Goal: Transaction & Acquisition: Download file/media

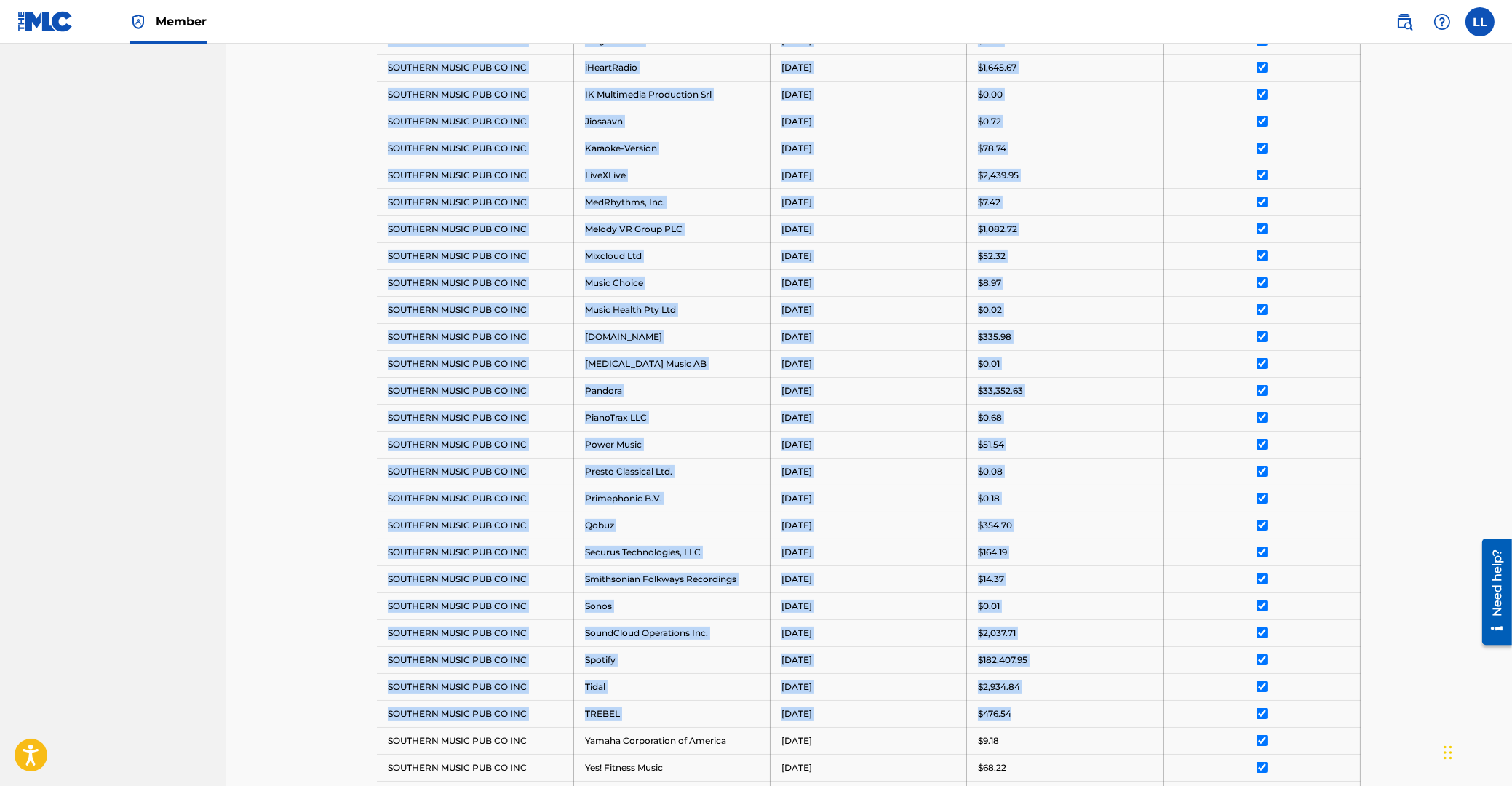
scroll to position [1080, 0]
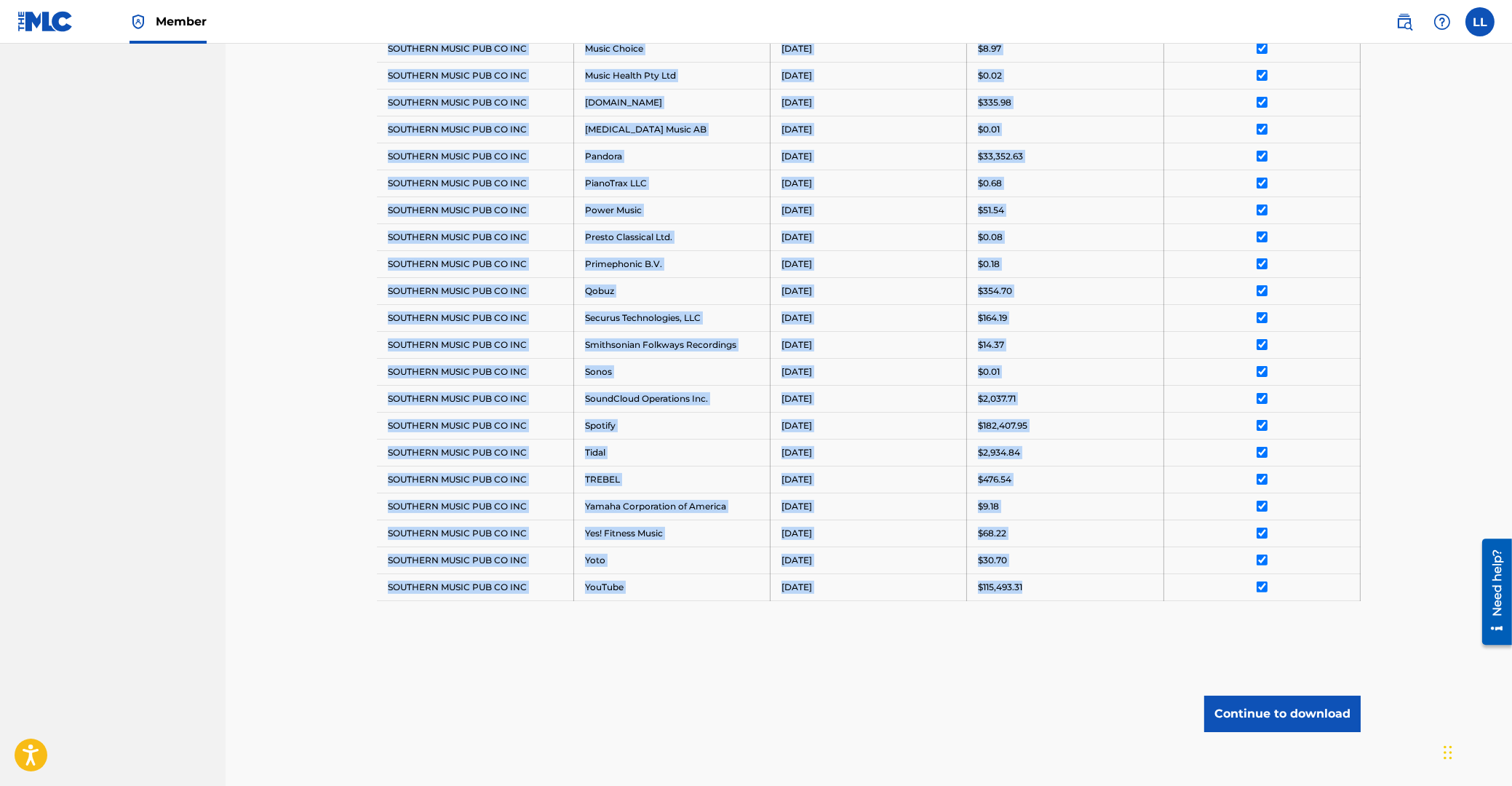
drag, startPoint x: 388, startPoint y: 205, endPoint x: 1282, endPoint y: 586, distance: 971.8
copy tbody "Payee DSP Distribution Period Amount Deselect All SOUTHERN MUSIC PUB CO INC Ama…"
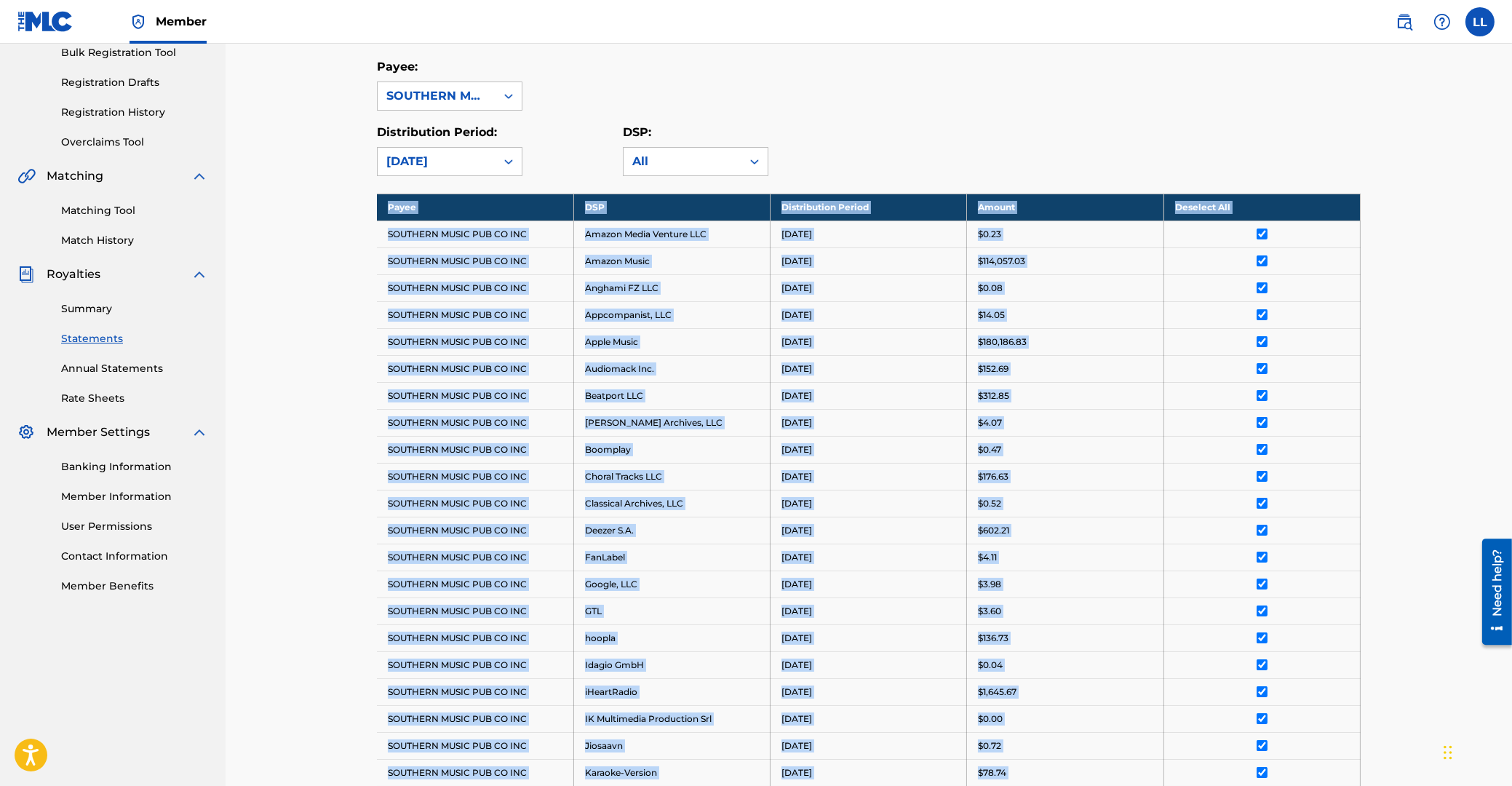
scroll to position [65, 0]
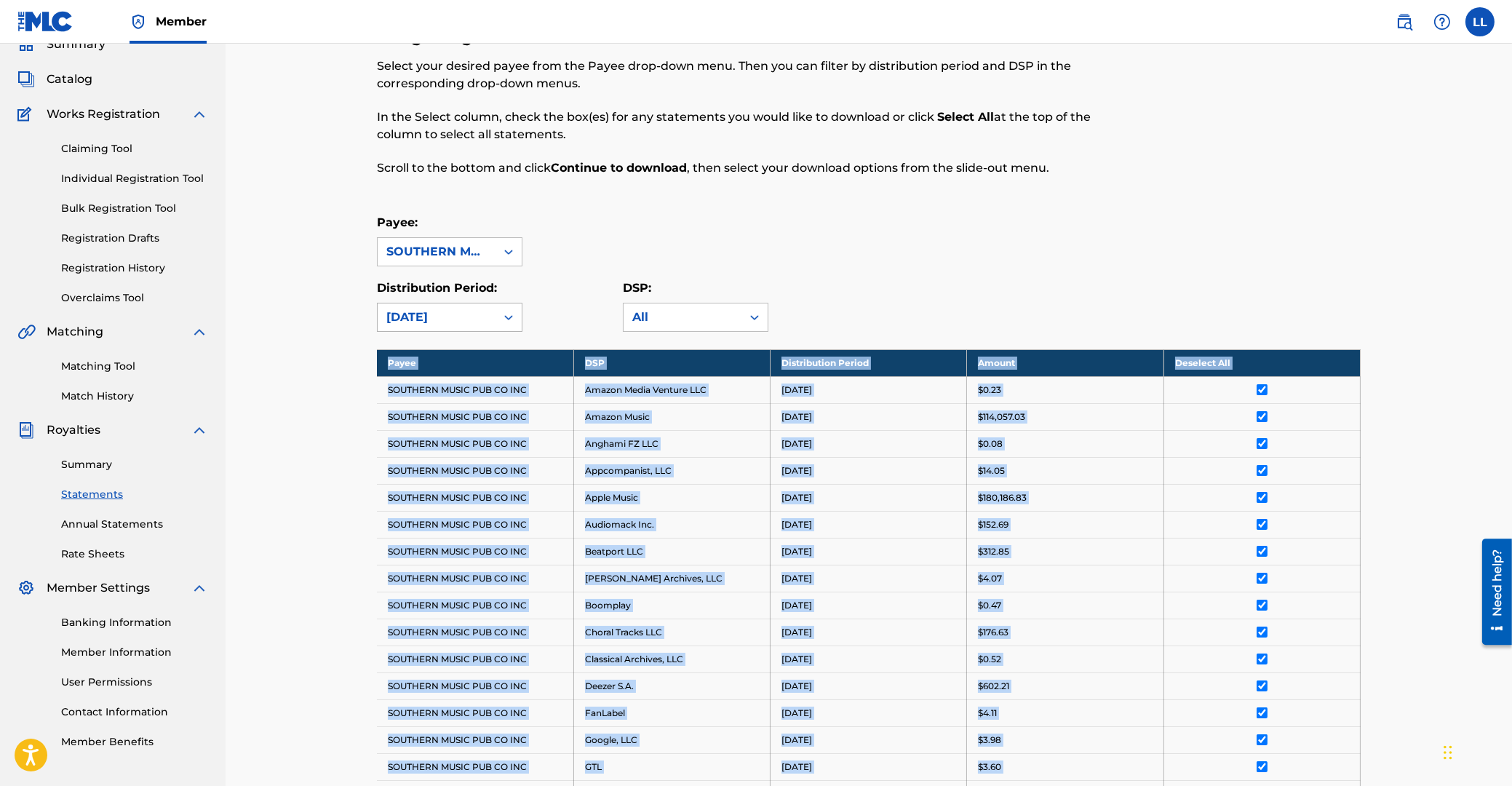
click at [510, 319] on icon at bounding box center [508, 317] width 15 height 15
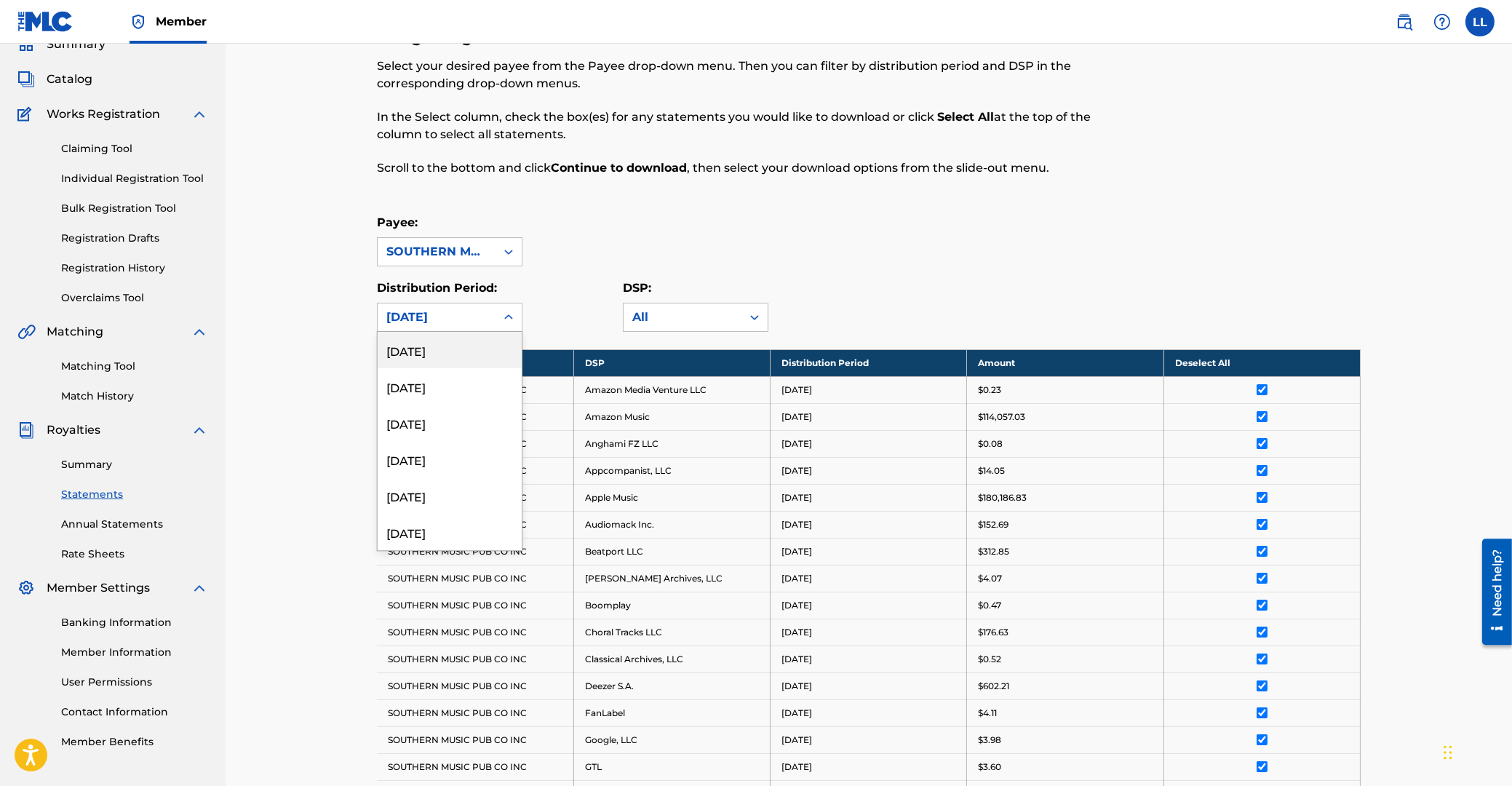
click at [510, 314] on icon at bounding box center [508, 317] width 15 height 15
click at [423, 461] on div "[DATE]" at bounding box center [450, 457] width 144 height 36
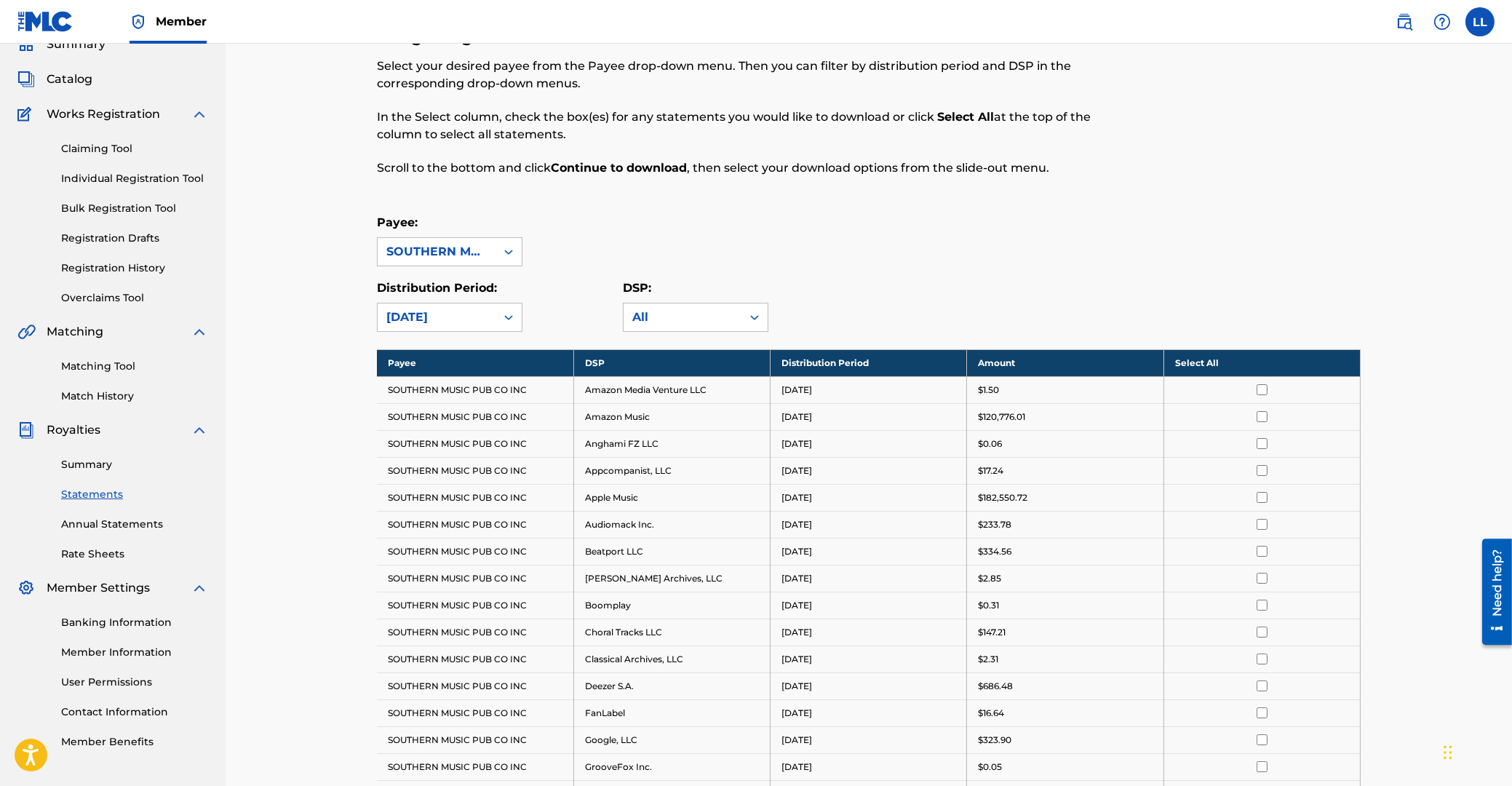
click at [1187, 363] on th "Select All" at bounding box center [1261, 363] width 196 height 27
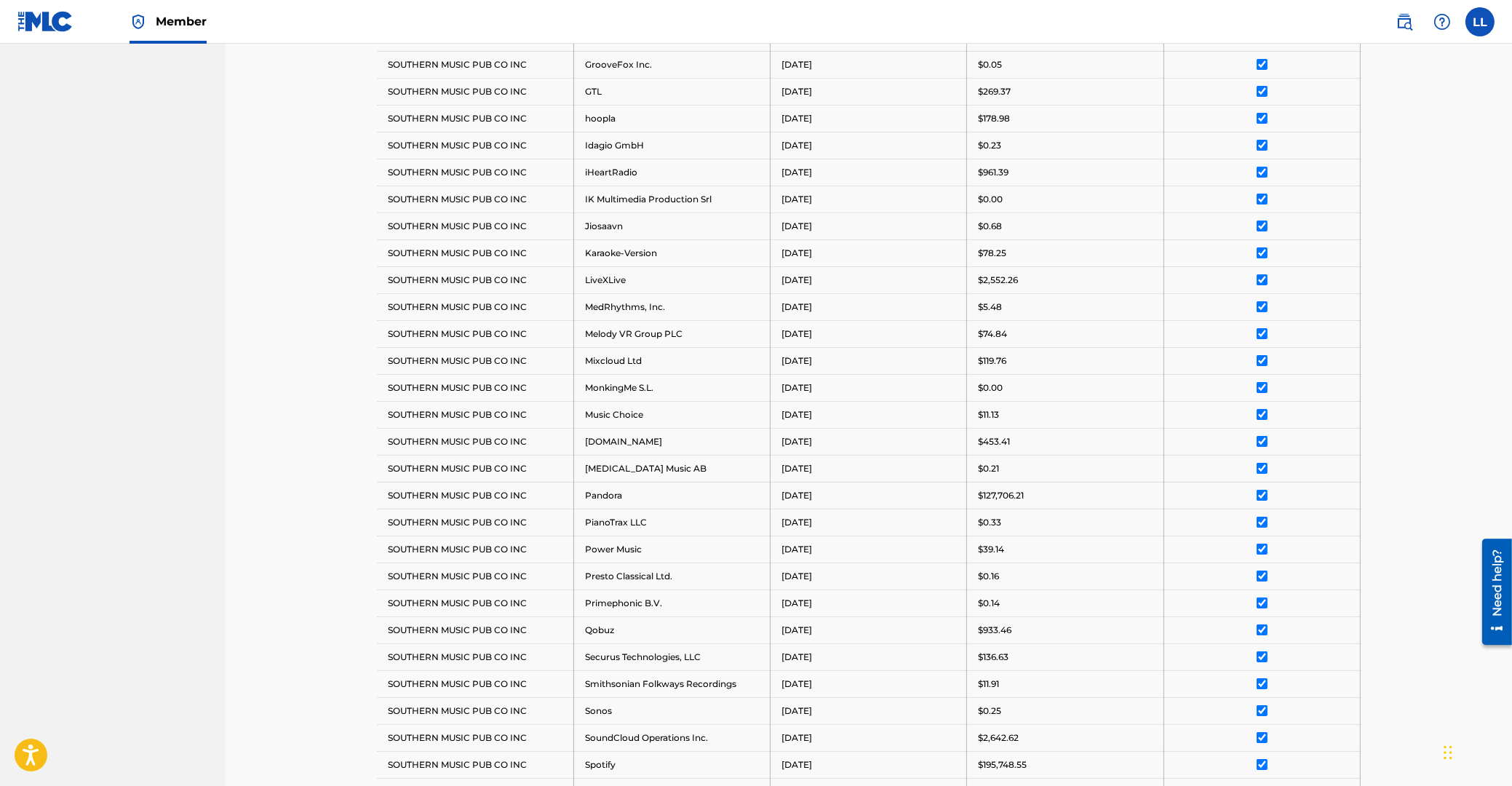
scroll to position [1080, 0]
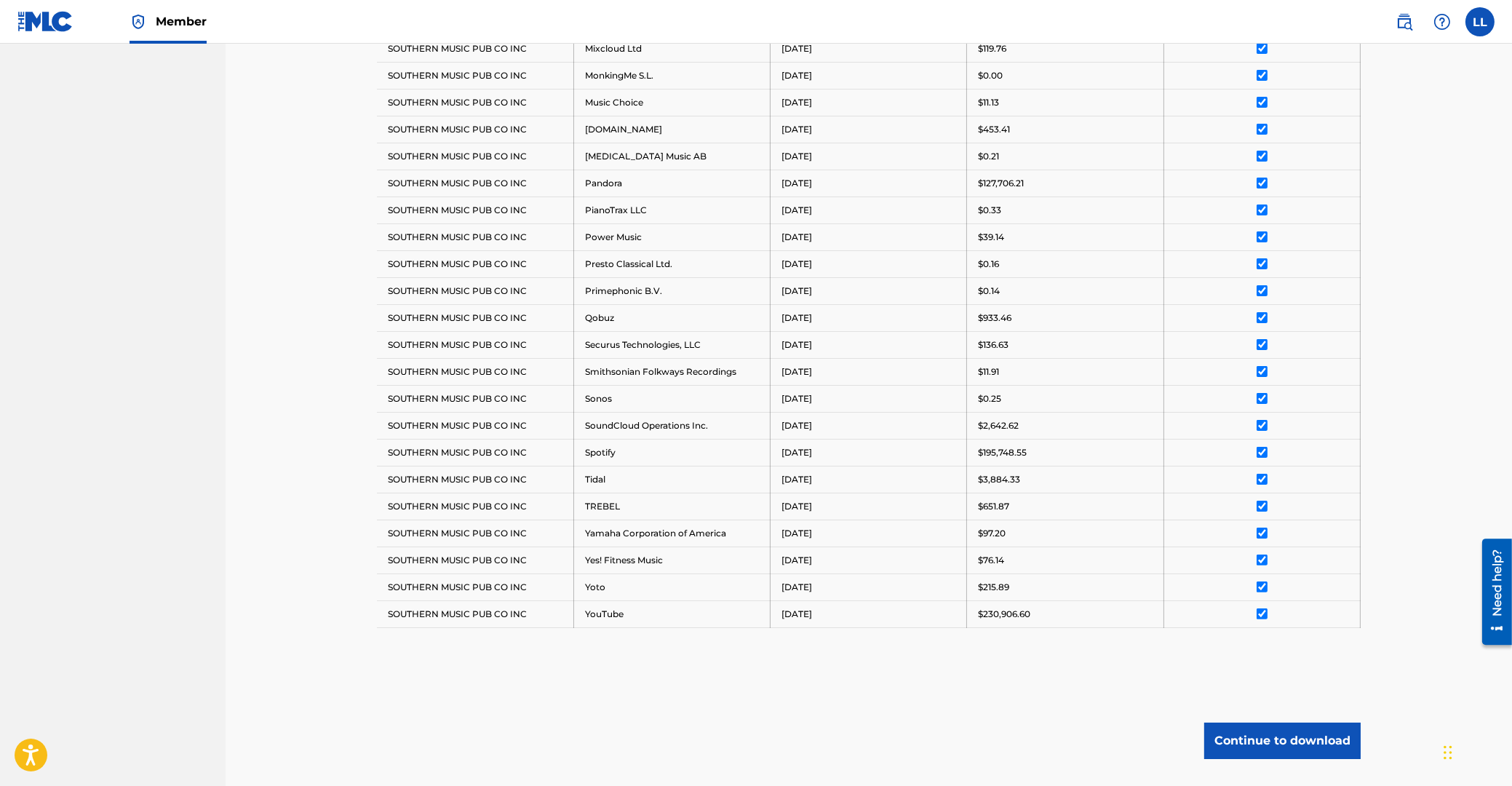
click at [1289, 746] on button "Continue to download" at bounding box center [1282, 740] width 156 height 36
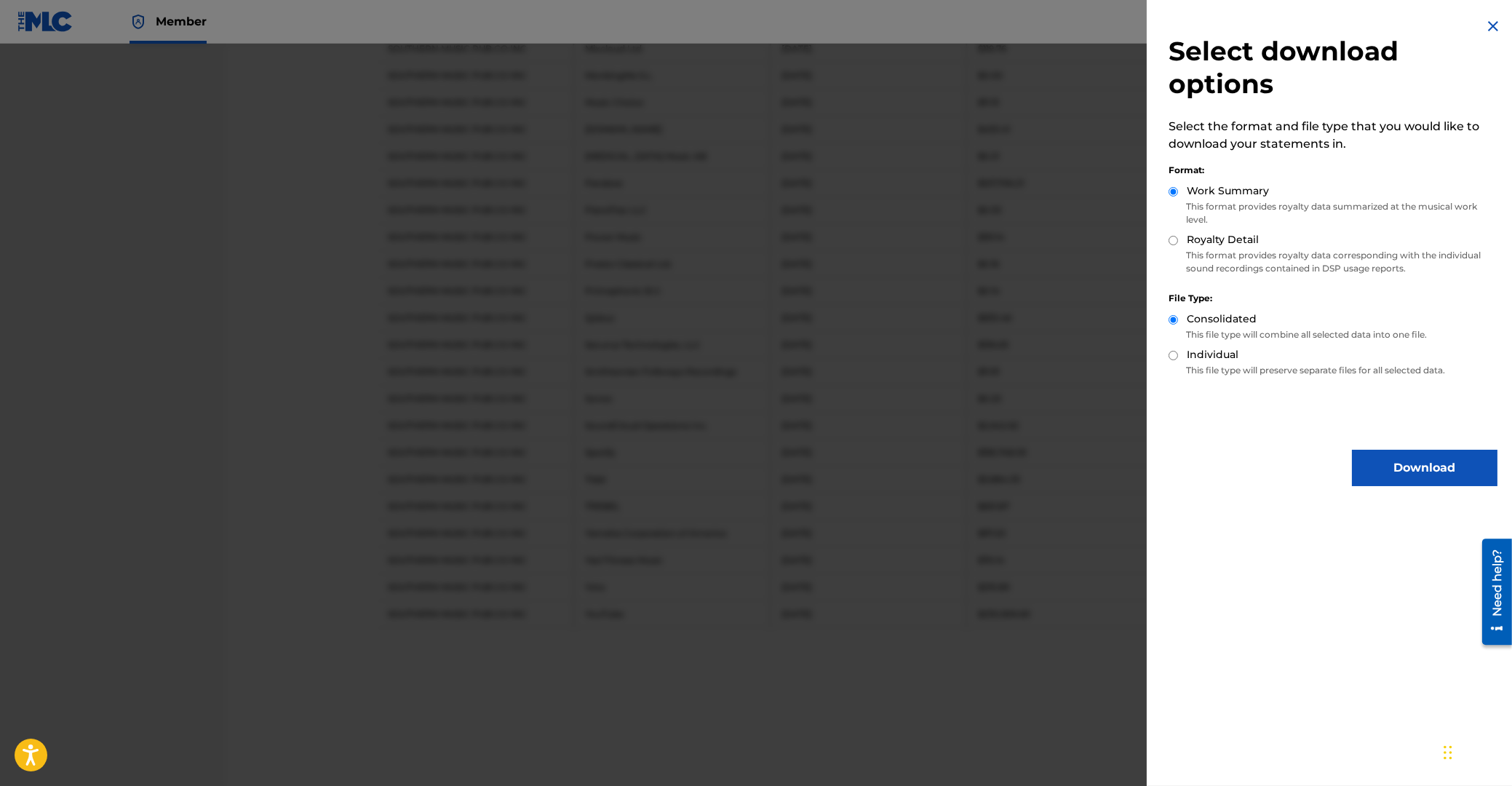
click at [1175, 243] on input "Royalty Detail" at bounding box center [1174, 241] width 10 height 10
radio input "true"
click at [1421, 469] on button "Download" at bounding box center [1425, 467] width 146 height 36
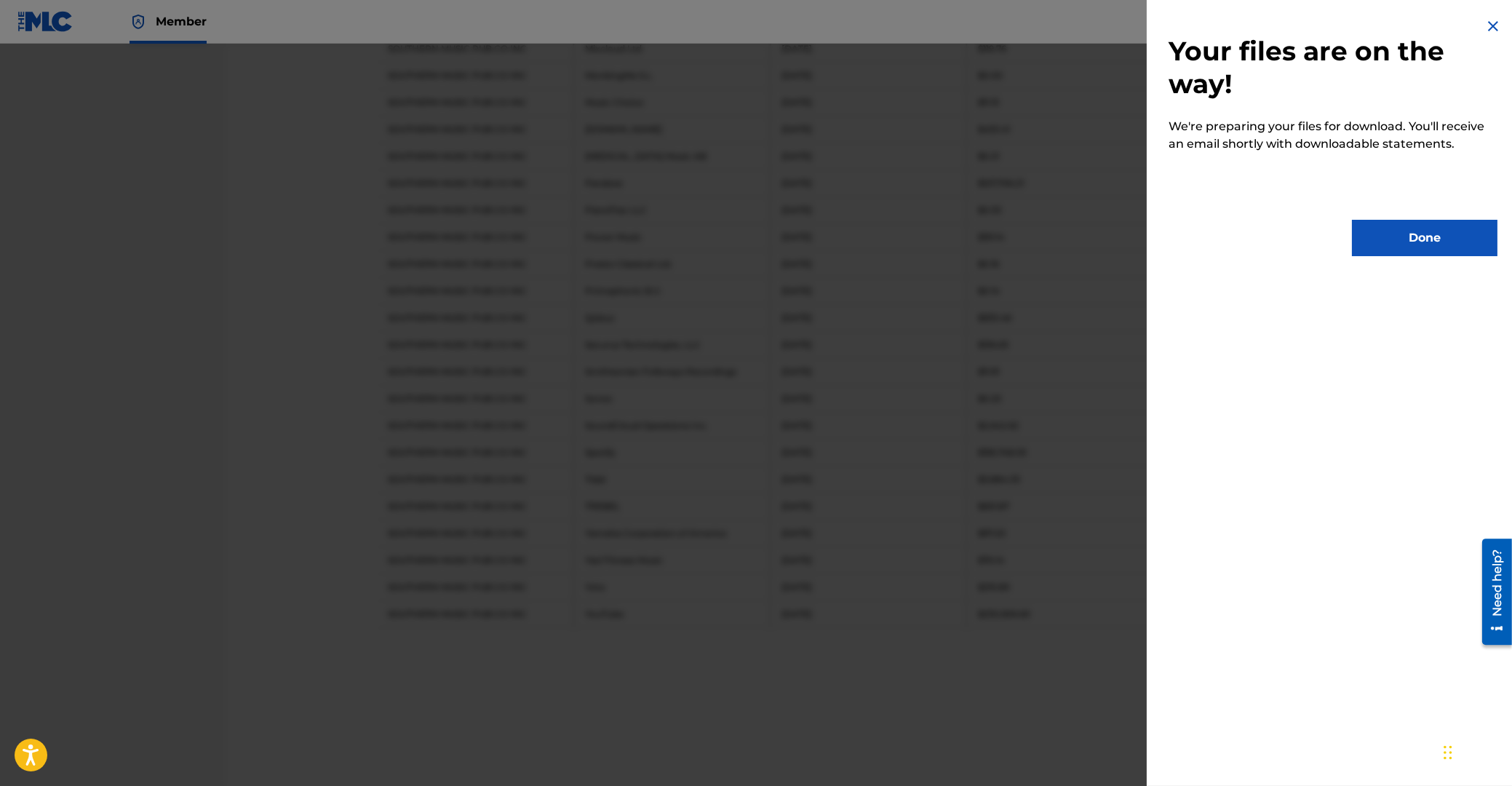
click at [1488, 22] on img at bounding box center [1494, 26] width 17 height 17
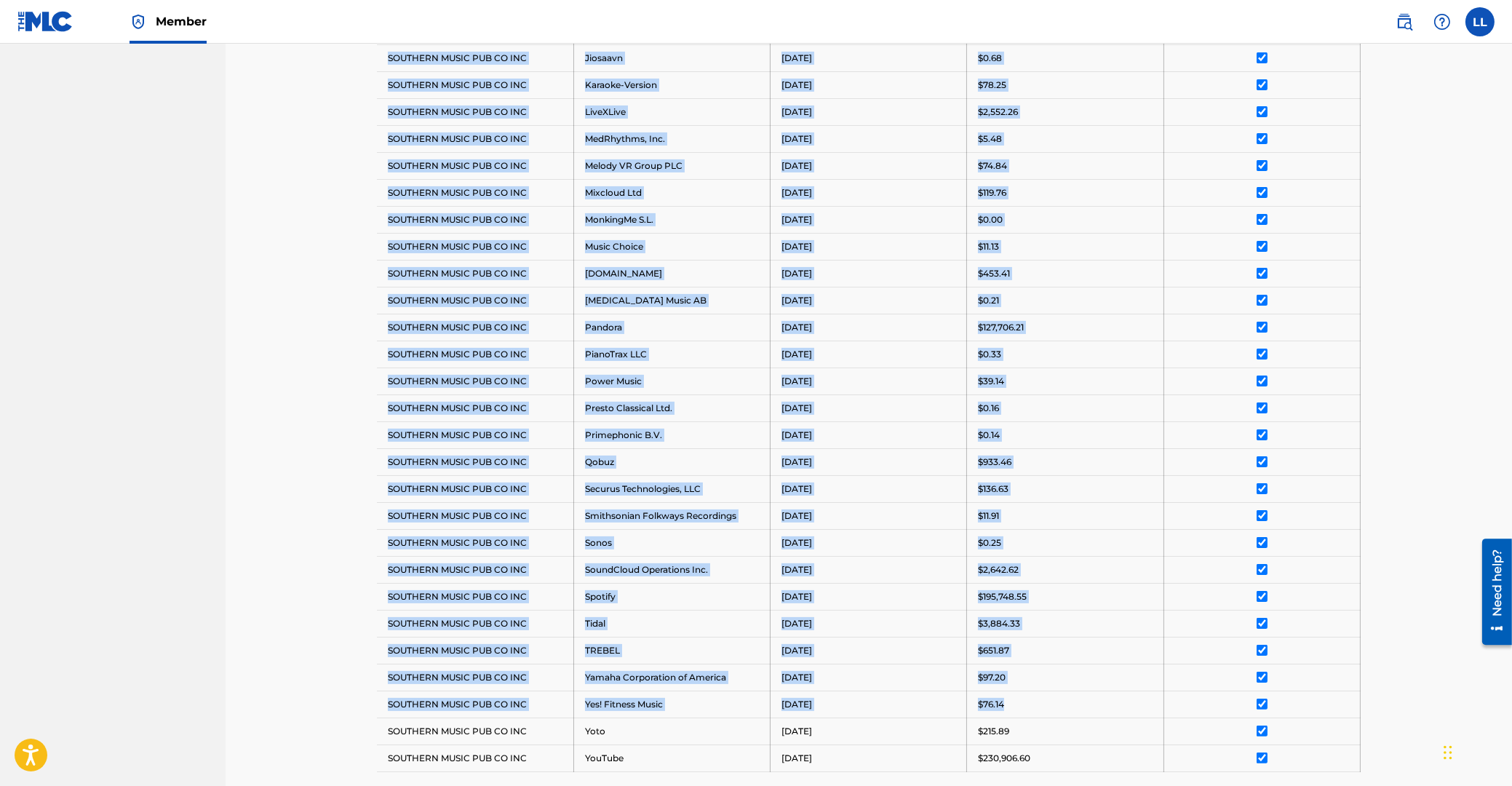
scroll to position [1092, 0]
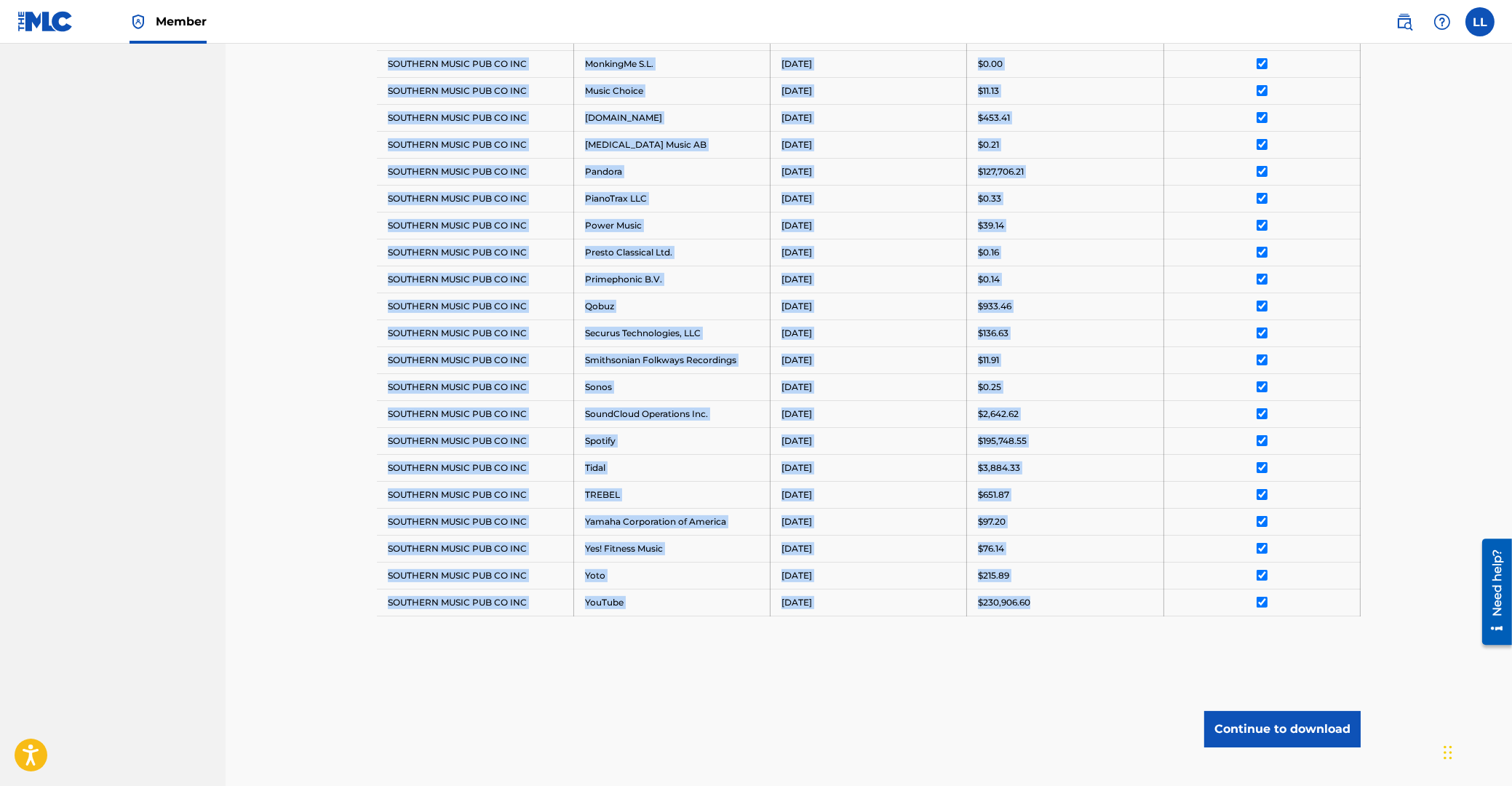
drag, startPoint x: 385, startPoint y: 193, endPoint x: 1293, endPoint y: 601, distance: 995.5
copy tbody "Payee DSP Distribution Period Amount Deselect All SOUTHERN MUSIC PUB CO INC Ama…"
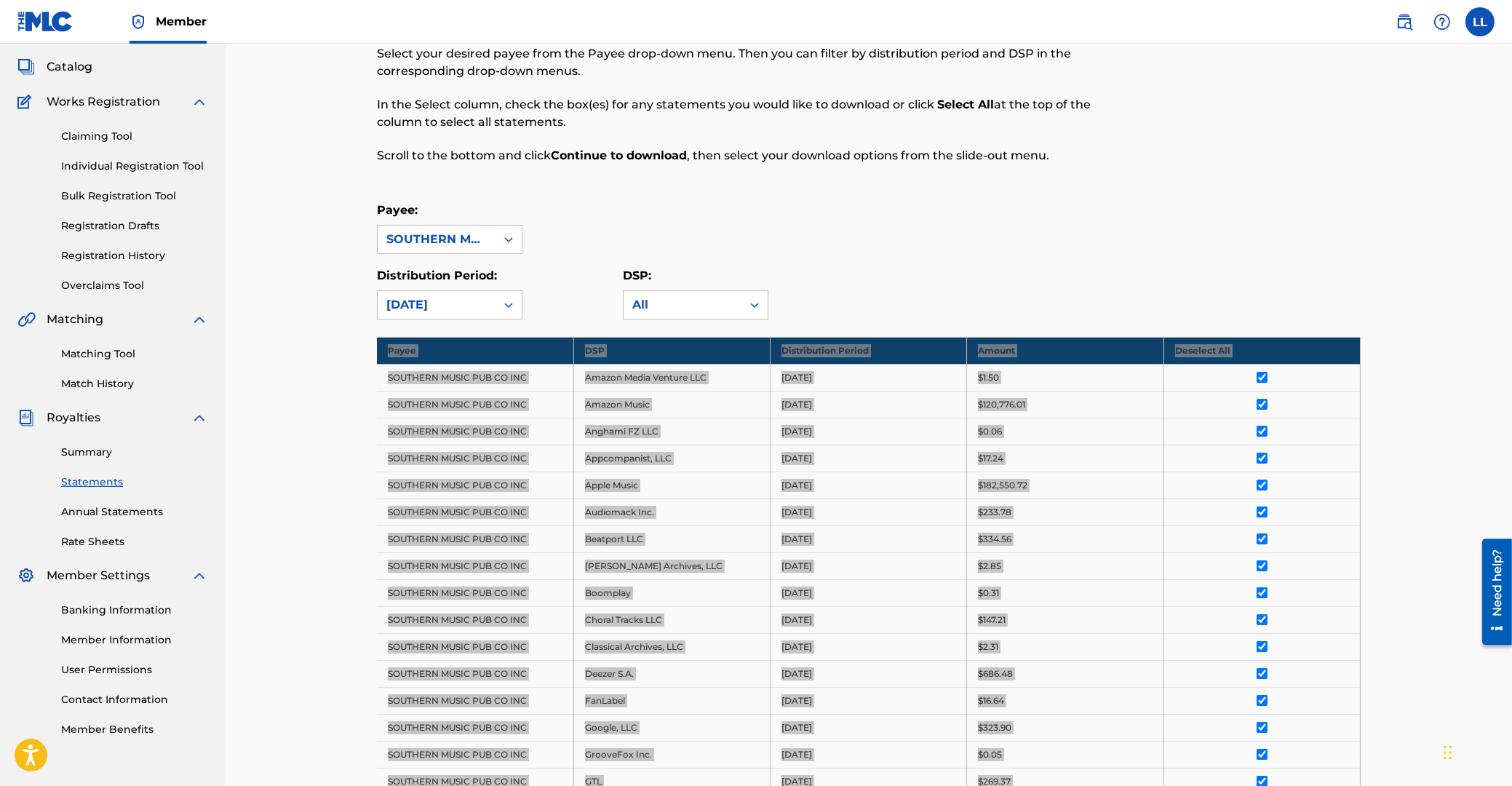
scroll to position [0, 0]
